Goal: Task Accomplishment & Management: Manage account settings

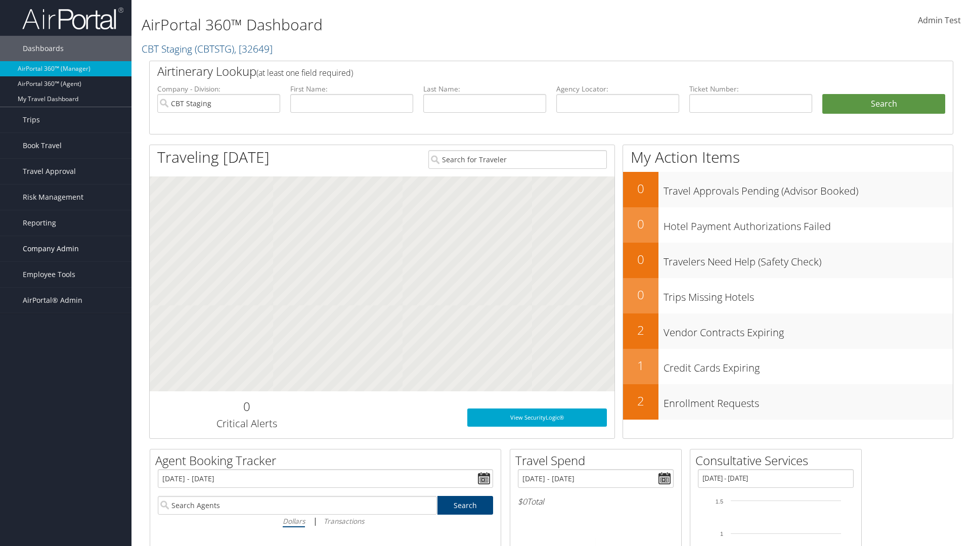
click at [66, 249] on span "Company Admin" at bounding box center [51, 248] width 56 height 25
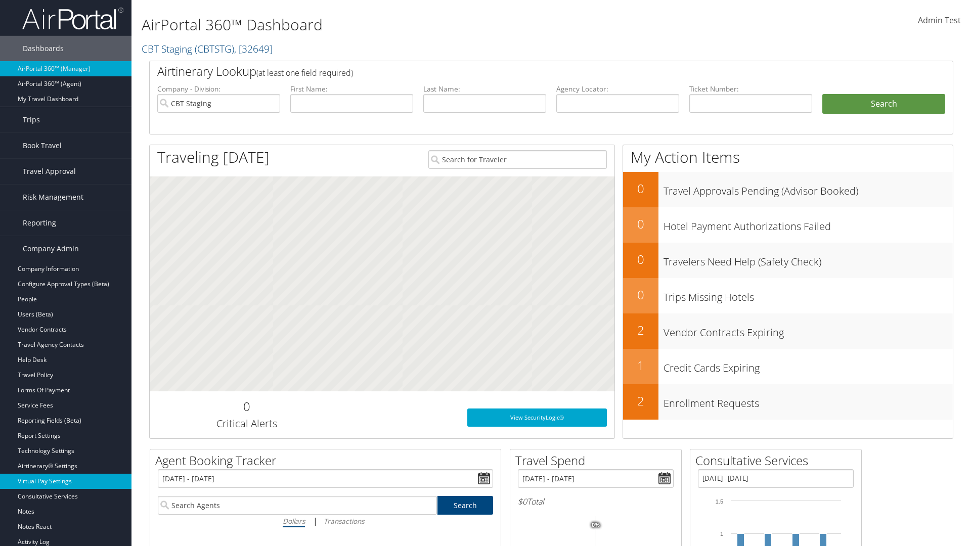
click at [66, 482] on link "Virtual Pay Settings" at bounding box center [66, 481] width 132 height 15
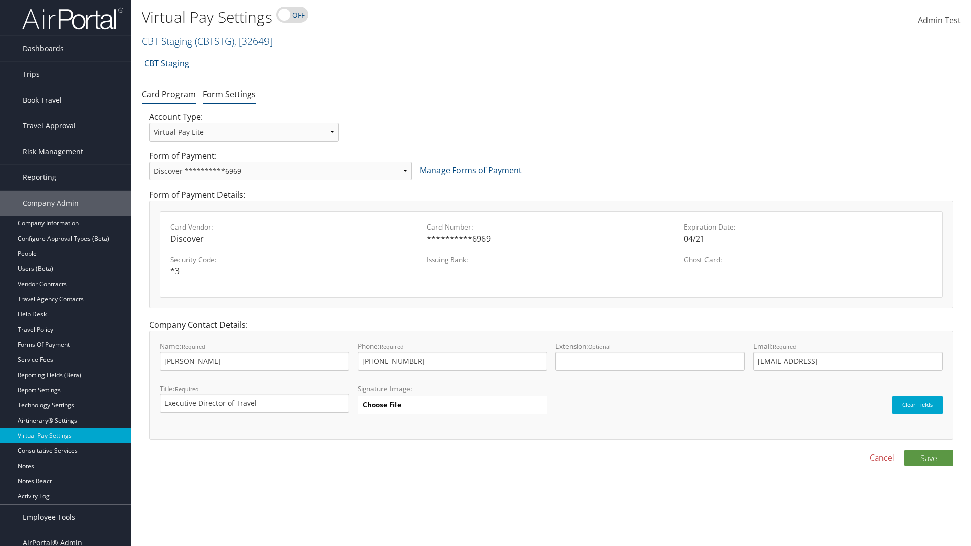
click at [229, 94] on link "Form Settings" at bounding box center [229, 94] width 53 height 11
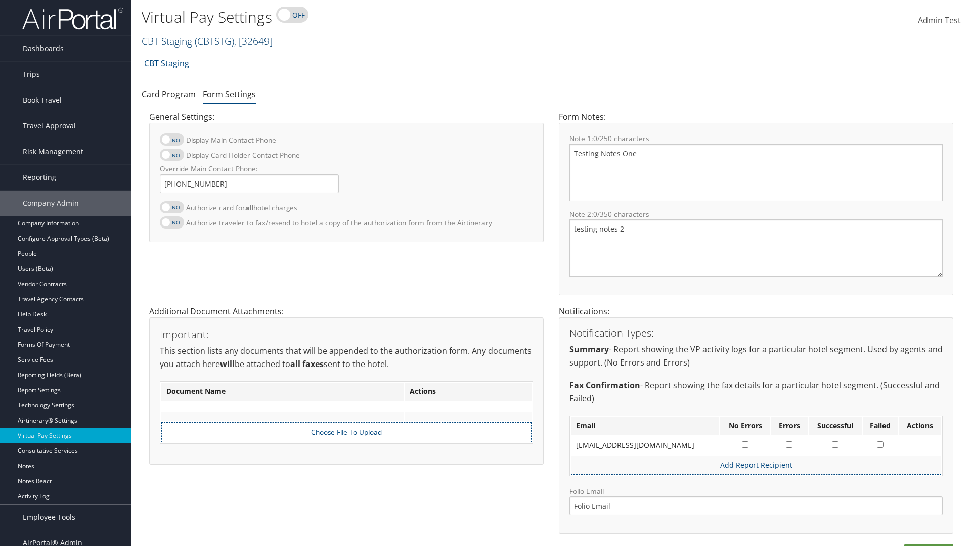
click at [167, 41] on link "CBT Staging ( CBTSTG ) , [ 32649 ]" at bounding box center [207, 41] width 131 height 14
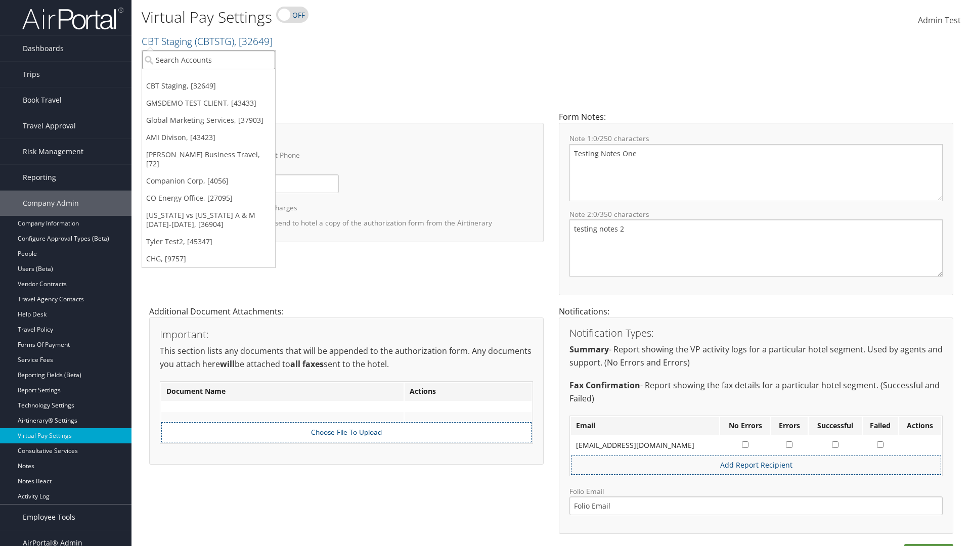
click at [208, 60] on input "search" at bounding box center [208, 60] width 133 height 19
type input "[PERSON_NAME] Business Travel"
click at [223, 78] on div "Christopherson Business Travel (C10001), [72]" at bounding box center [223, 78] width 173 height 9
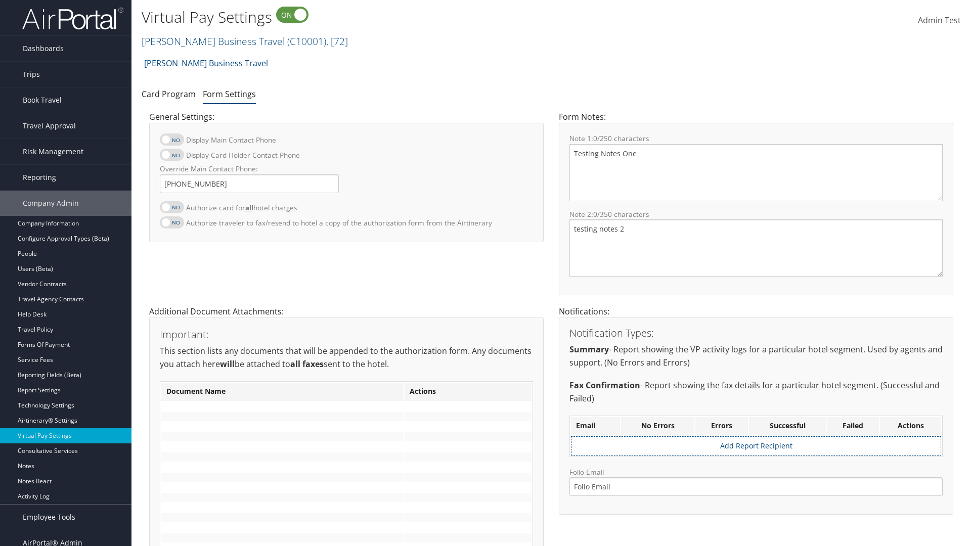
click at [172, 207] on label at bounding box center [172, 207] width 24 height 12
click at [172, 209] on input "Authorize card for all hotel charges" at bounding box center [168, 212] width 7 height 7
checkbox input "true"
click at [172, 155] on label at bounding box center [172, 155] width 24 height 12
click at [172, 157] on input "Display Card Holder Contact Phone" at bounding box center [168, 160] width 7 height 7
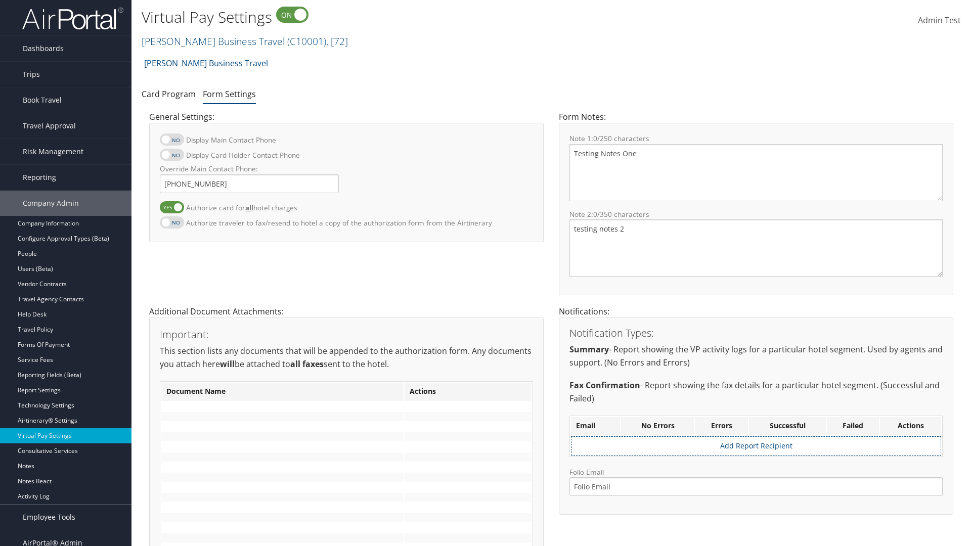
checkbox input "true"
click at [172, 140] on label at bounding box center [172, 140] width 24 height 12
click at [172, 142] on input "Display Main Contact Phone" at bounding box center [168, 145] width 7 height 7
checkbox input "true"
click at [172, 222] on label at bounding box center [172, 223] width 24 height 12
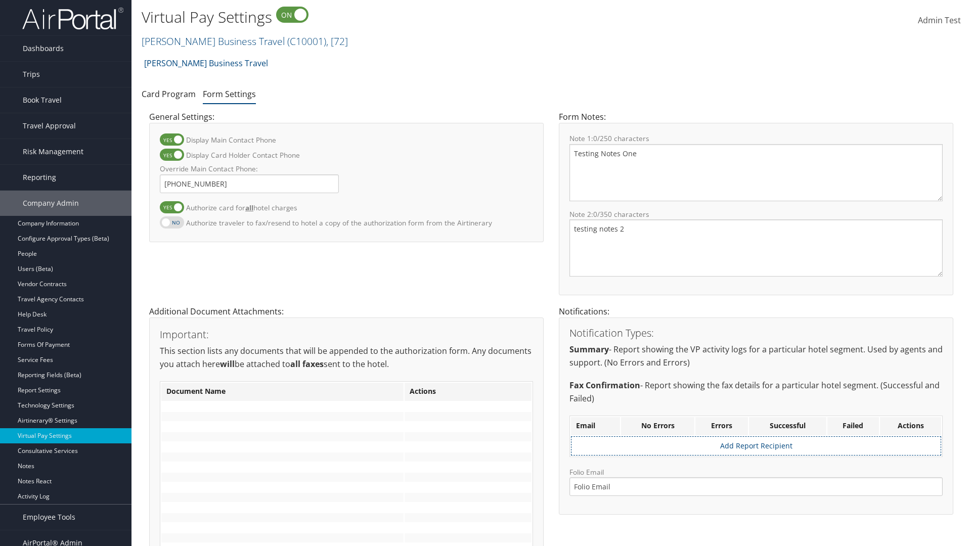
click at [172, 225] on input "Authorize traveler to fax/resend to hotel a copy of the authorization form from…" at bounding box center [168, 228] width 7 height 7
checkbox input "true"
click at [172, 207] on label at bounding box center [172, 207] width 24 height 12
click at [172, 209] on input "Authorize card for all hotel charges" at bounding box center [168, 212] width 7 height 7
checkbox input "false"
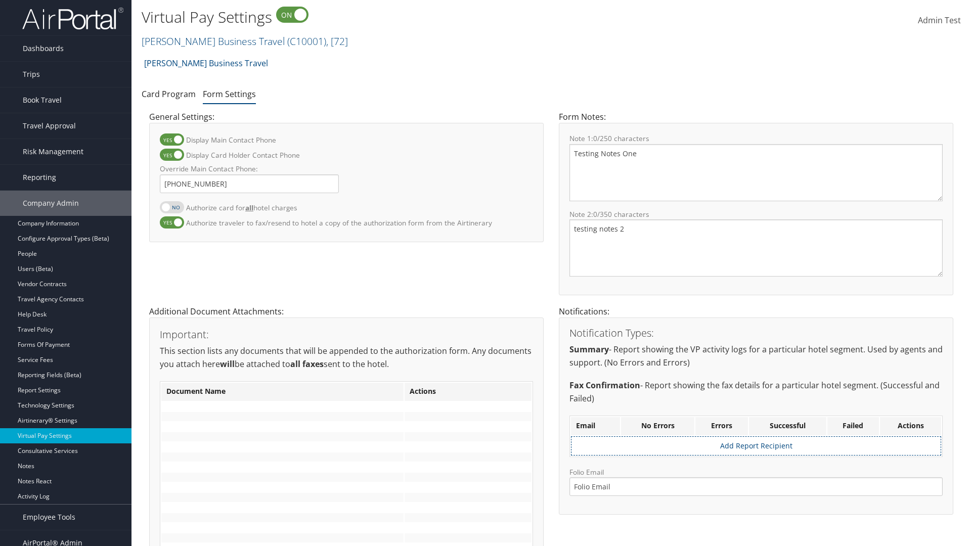
click at [172, 155] on label at bounding box center [172, 155] width 24 height 12
click at [172, 157] on input "Display Card Holder Contact Phone" at bounding box center [168, 160] width 7 height 7
checkbox input "false"
click at [172, 140] on label at bounding box center [172, 140] width 24 height 12
click at [172, 142] on input "Display Main Contact Phone" at bounding box center [168, 145] width 7 height 7
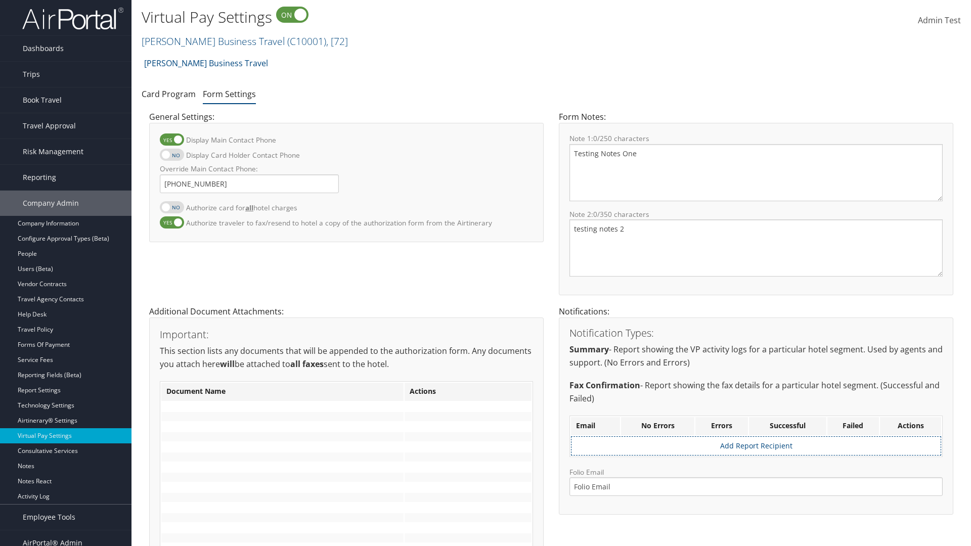
checkbox input "false"
click at [172, 222] on label at bounding box center [172, 223] width 24 height 12
click at [172, 225] on input "Authorize traveler to fax/resend to hotel a copy of the authorization form from…" at bounding box center [168, 228] width 7 height 7
checkbox input "false"
click at [249, 184] on input "Override Main Contact Phone:" at bounding box center [249, 184] width 179 height 19
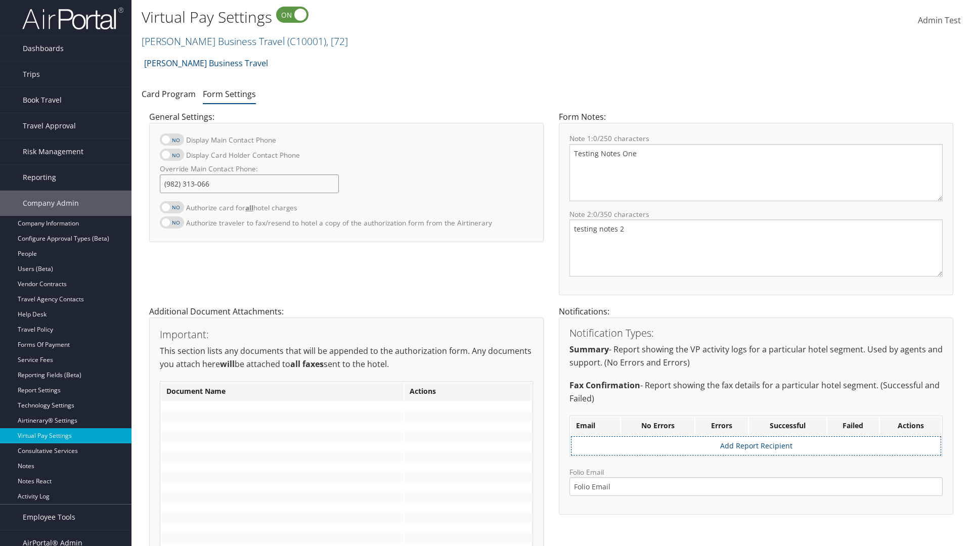
type input "[PHONE_NUMBER]"
click at [756, 173] on textarea "Testing Notes One" at bounding box center [756, 172] width 373 height 57
type textarea "Testing Notes One"
click at [756, 248] on textarea "testing notes 2" at bounding box center [756, 248] width 373 height 57
type textarea "testing notes 2"
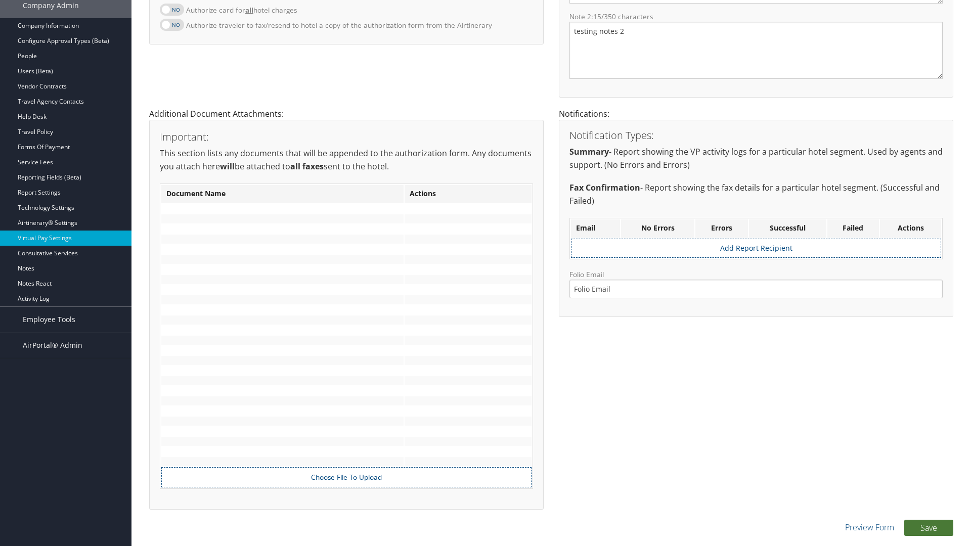
click at [929, 528] on button "Save" at bounding box center [929, 528] width 49 height 16
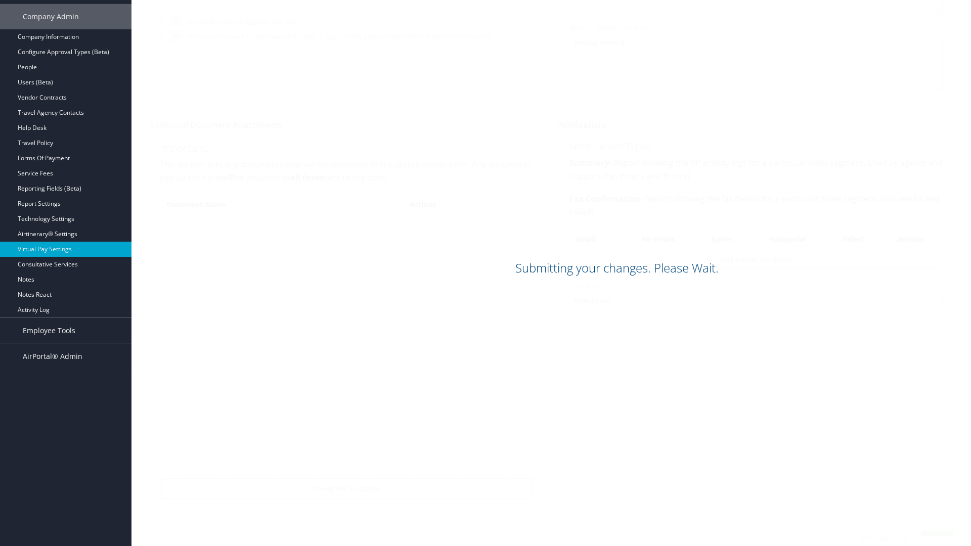
scroll to position [187, 0]
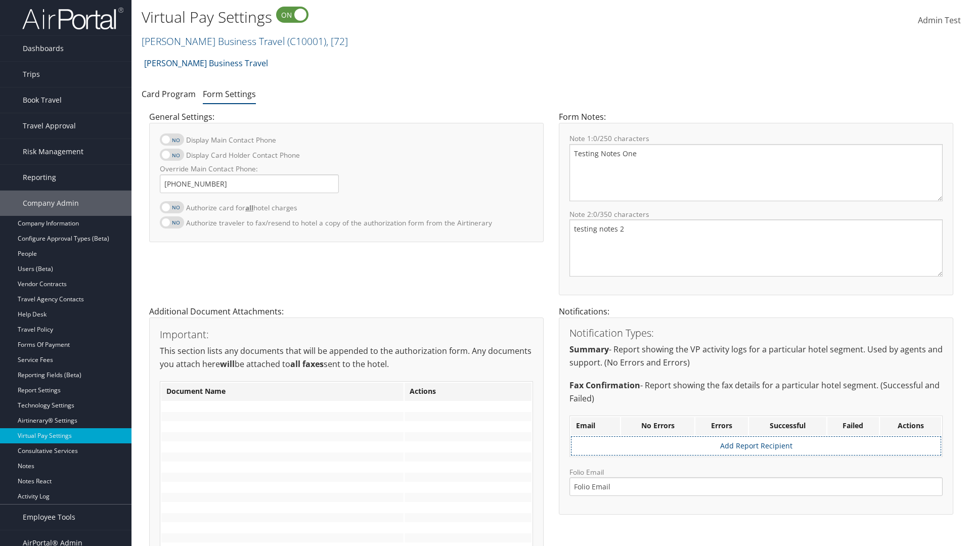
scroll to position [187, 0]
